Goal: Navigation & Orientation: Understand site structure

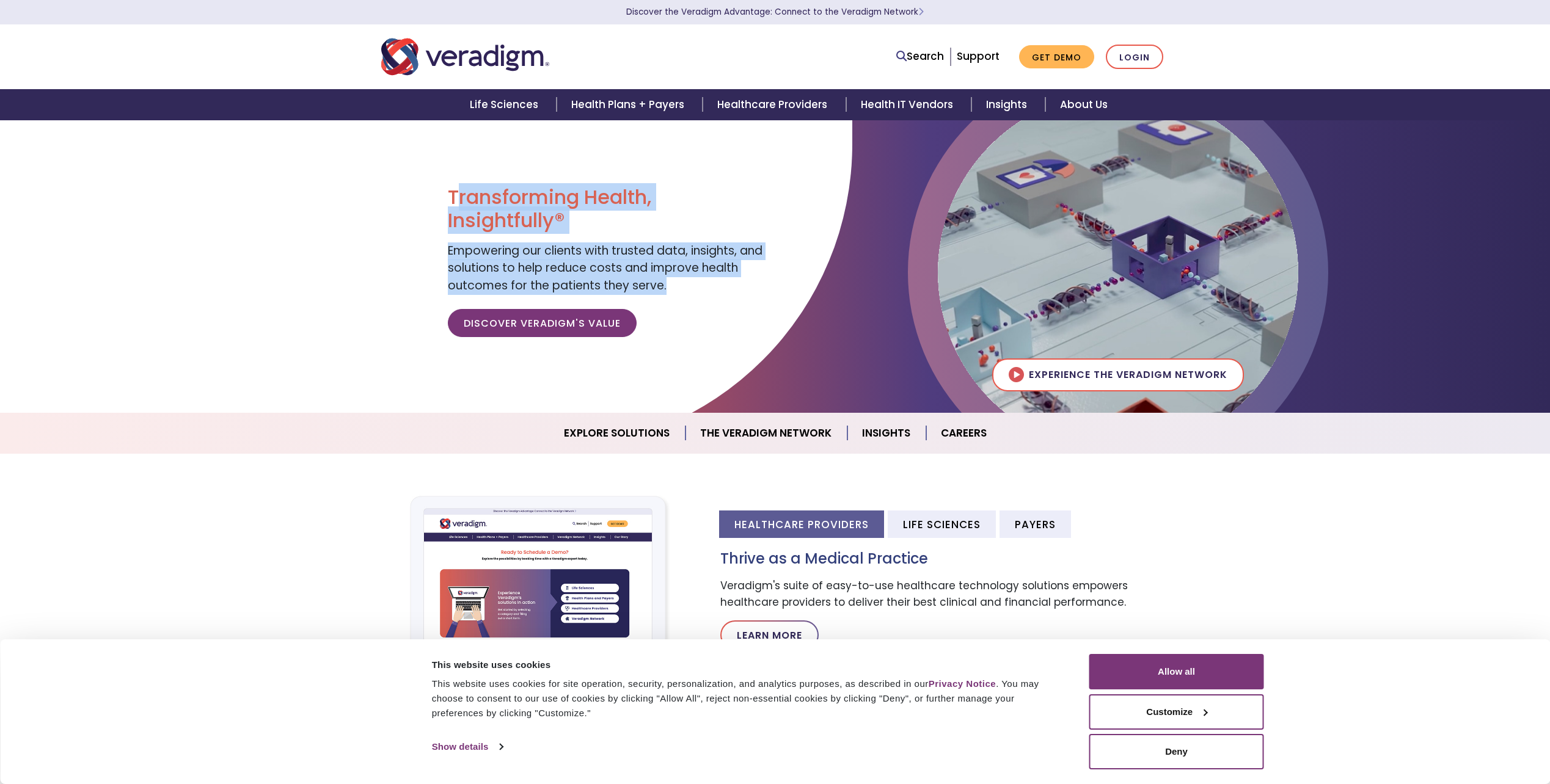
drag, startPoint x: 456, startPoint y: 186, endPoint x: 677, endPoint y: 290, distance: 244.2
click at [677, 290] on div "Transforming Health, Insightfully® Empowering our clients with trusted data, in…" at bounding box center [607, 267] width 318 height 162
drag, startPoint x: 677, startPoint y: 290, endPoint x: 420, endPoint y: 205, distance: 270.7
click at [420, 205] on section "Transforming Health, Insightfully® Empowering our clients with trusted data, in…" at bounding box center [775, 267] width 1550 height 294
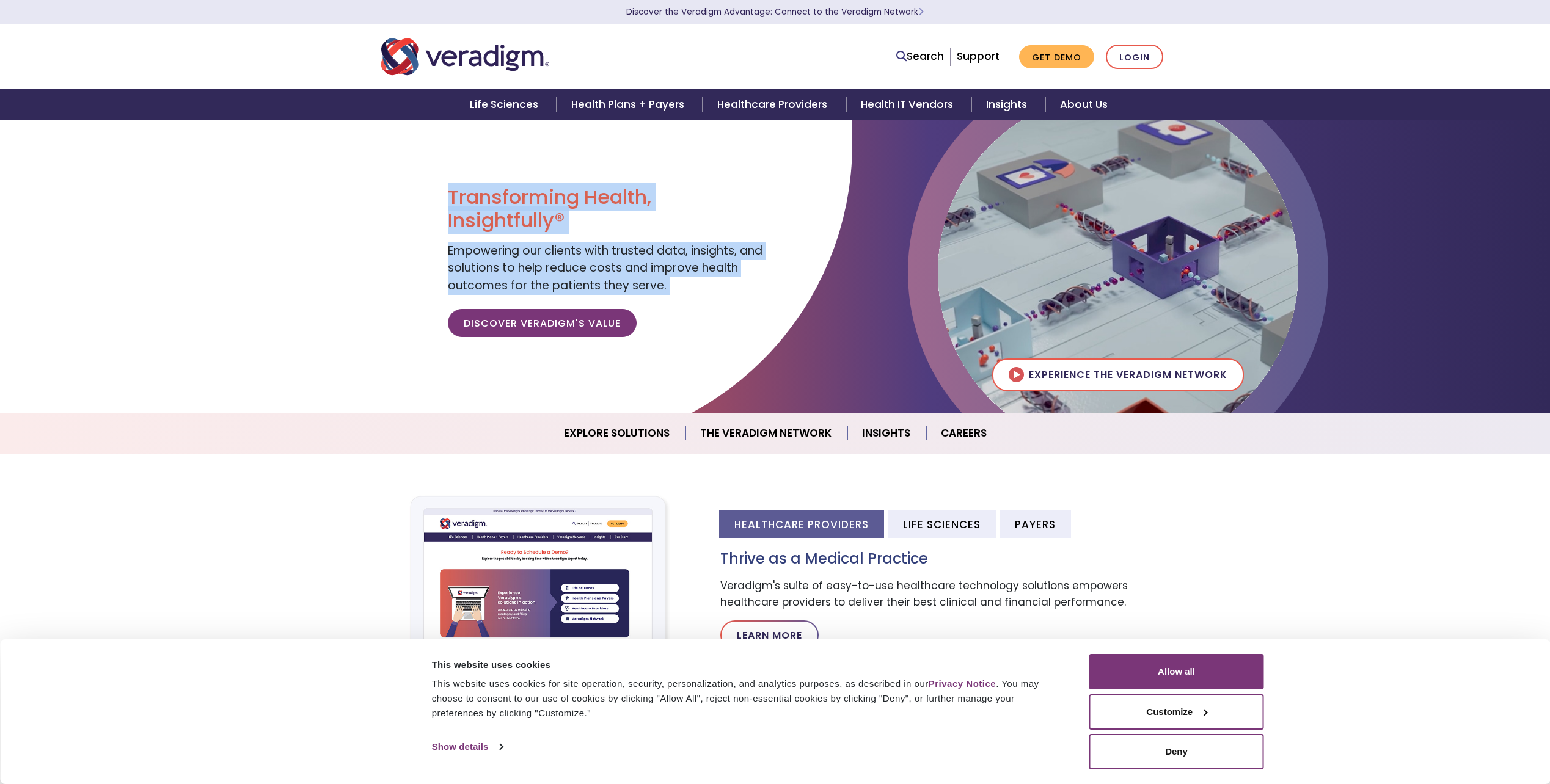
click at [420, 205] on div at bounding box center [426, 284] width 852 height 330
drag, startPoint x: 420, startPoint y: 205, endPoint x: 662, endPoint y: 278, distance: 252.8
click at [662, 278] on section "Transforming Health, Insightfully® Empowering our clients with trusted data, in…" at bounding box center [775, 267] width 1550 height 294
drag, startPoint x: 662, startPoint y: 278, endPoint x: 677, endPoint y: 282, distance: 15.5
click at [677, 282] on div "Transforming Health, Insightfully® Empowering our clients with trusted data, in…" at bounding box center [607, 267] width 318 height 162
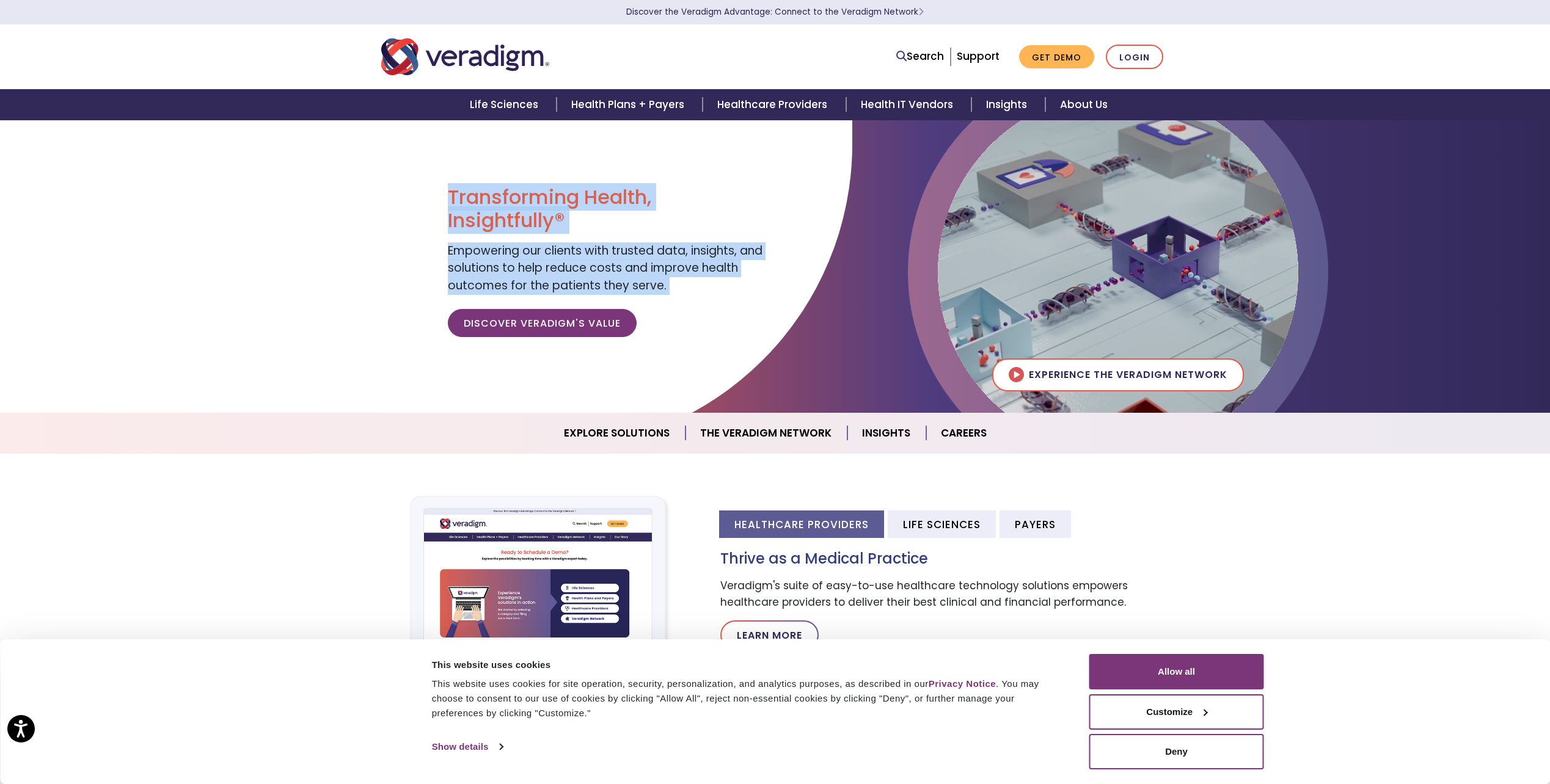
drag, startPoint x: 677, startPoint y: 282, endPoint x: 448, endPoint y: 202, distance: 242.6
click at [448, 202] on div "Transforming Health, Insightfully® Empowering our clients with trusted data, in…" at bounding box center [607, 267] width 318 height 162
click at [448, 202] on h1 "Transforming Health, Insightfully®" at bounding box center [607, 209] width 318 height 47
drag, startPoint x: 448, startPoint y: 202, endPoint x: 708, endPoint y: 288, distance: 273.9
click at [708, 288] on div "Transforming Health, Insightfully® Empowering our clients with trusted data, in…" at bounding box center [607, 267] width 318 height 162
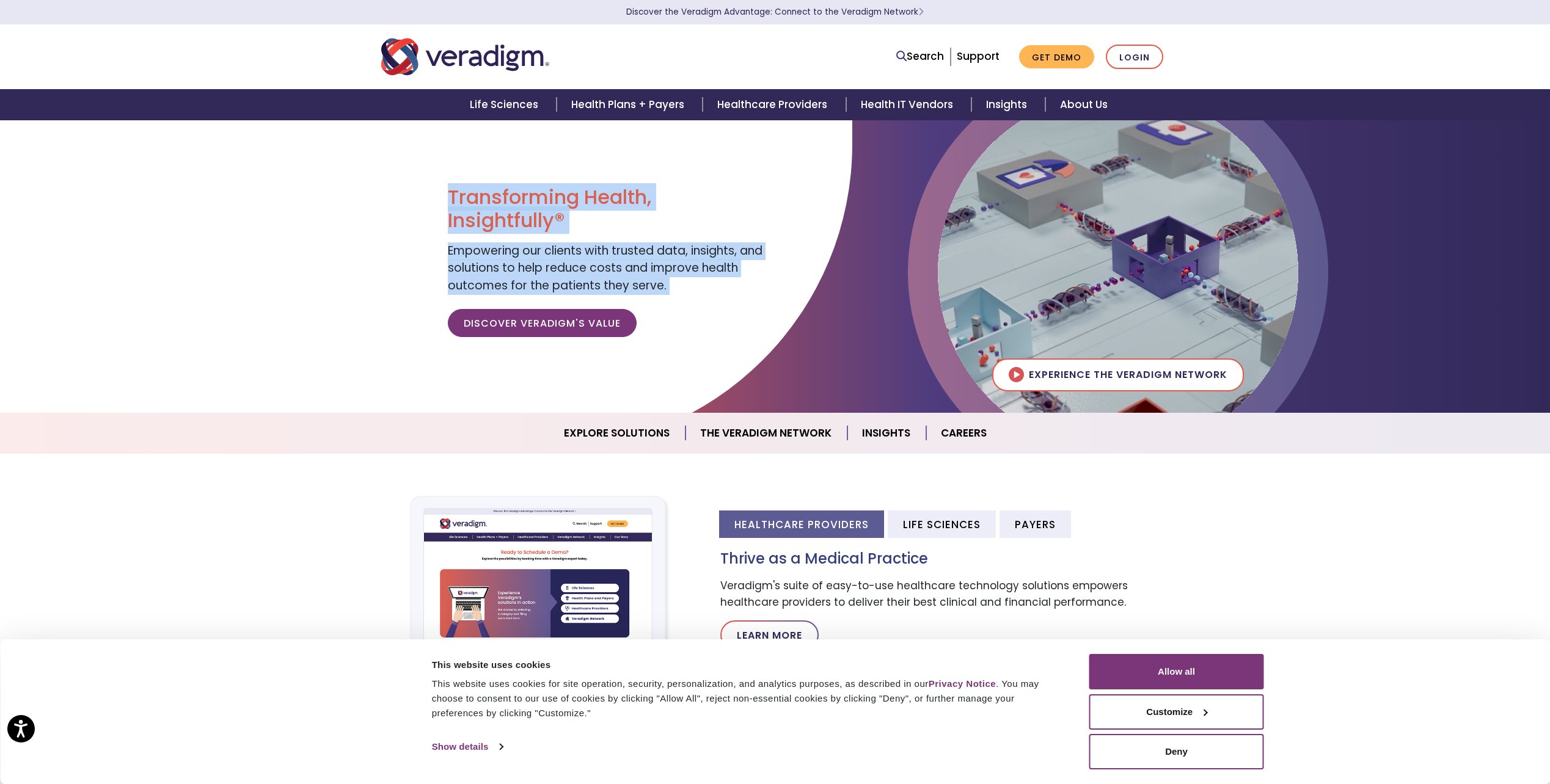
click at [708, 288] on div "Transforming Health, Insightfully® Empowering our clients with trusted data, in…" at bounding box center [607, 267] width 318 height 162
